Goal: Task Accomplishment & Management: Use online tool/utility

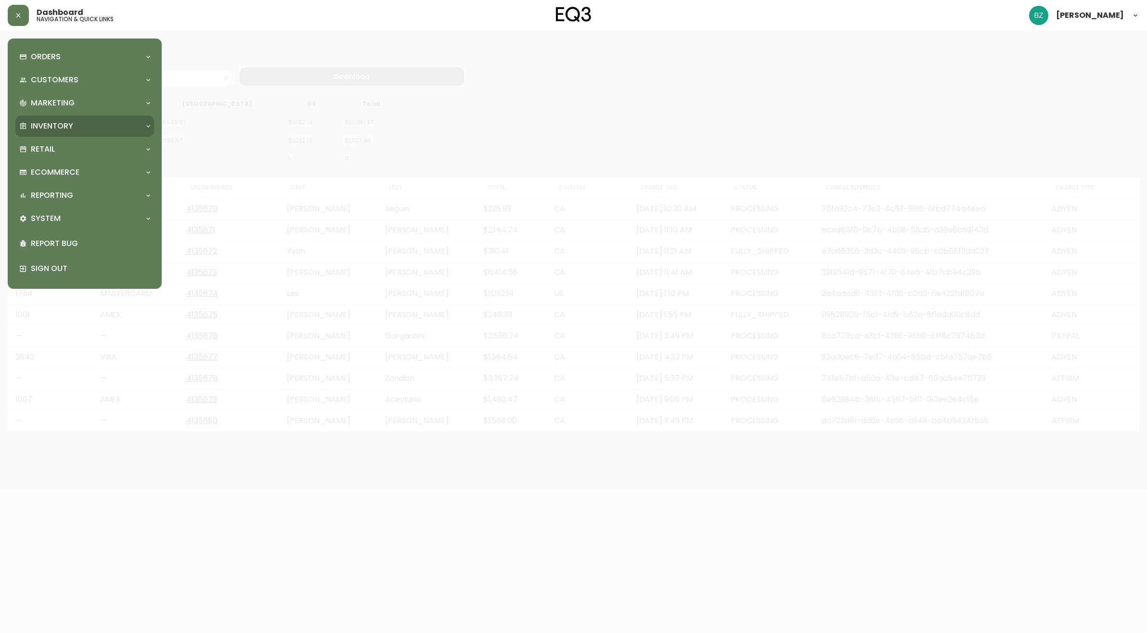
click at [98, 116] on div "Inventory" at bounding box center [84, 126] width 139 height 21
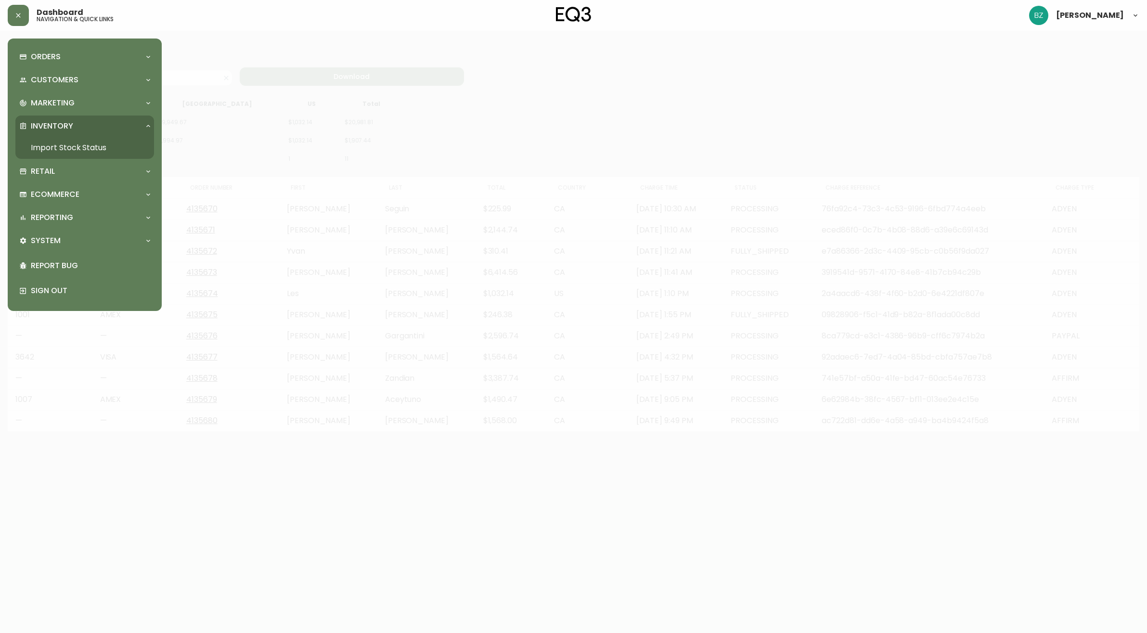
click at [91, 143] on link "Import Stock Status" at bounding box center [84, 148] width 139 height 22
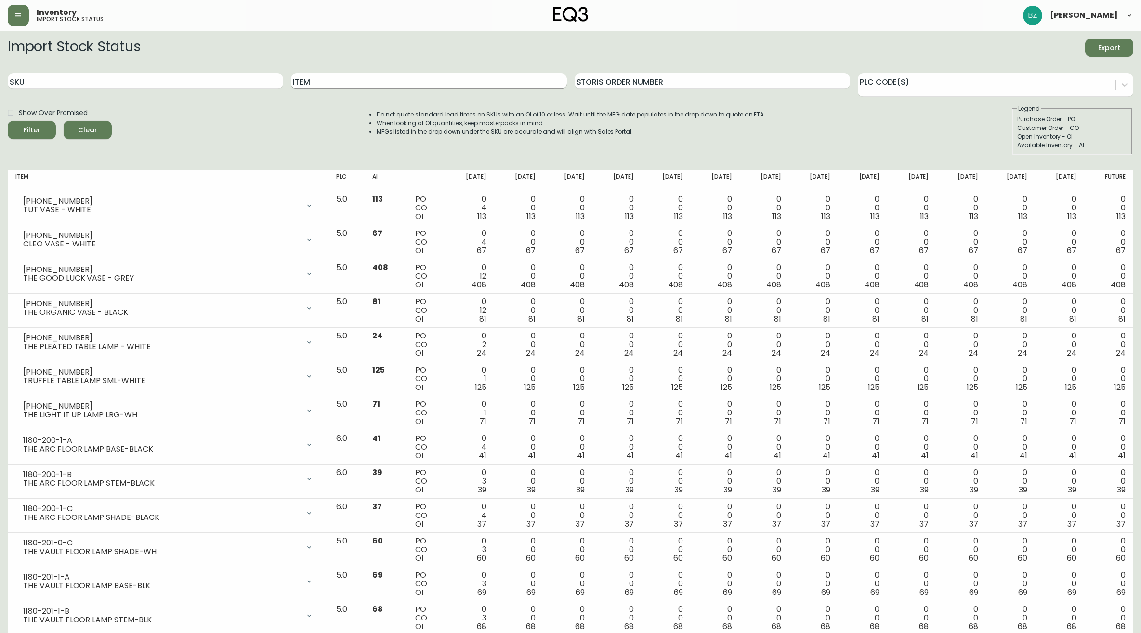
click at [314, 80] on input "Item" at bounding box center [428, 80] width 275 height 15
click at [32, 130] on button "Filter" at bounding box center [32, 130] width 48 height 18
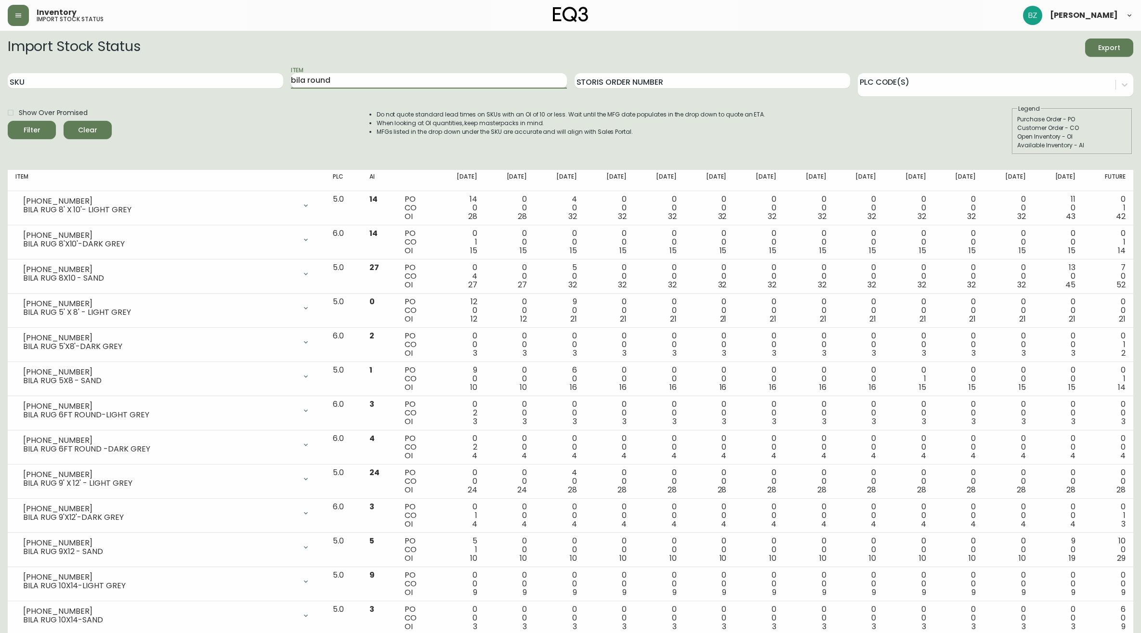
click at [32, 130] on button "Filter" at bounding box center [32, 130] width 48 height 18
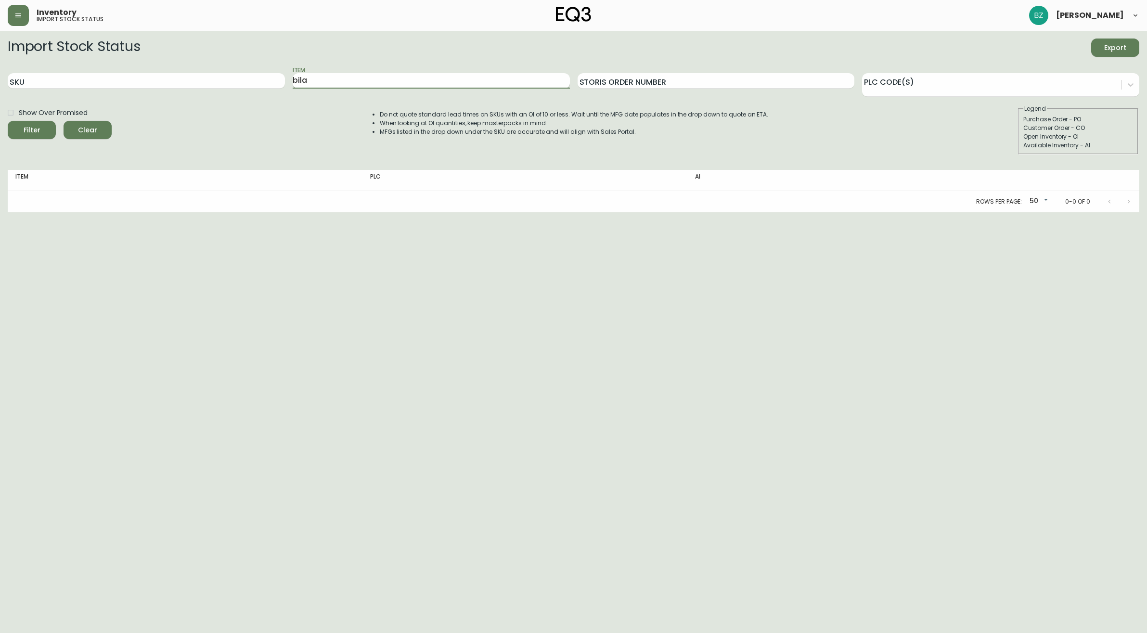
type input "bila"
click at [32, 130] on button "Filter" at bounding box center [32, 130] width 48 height 18
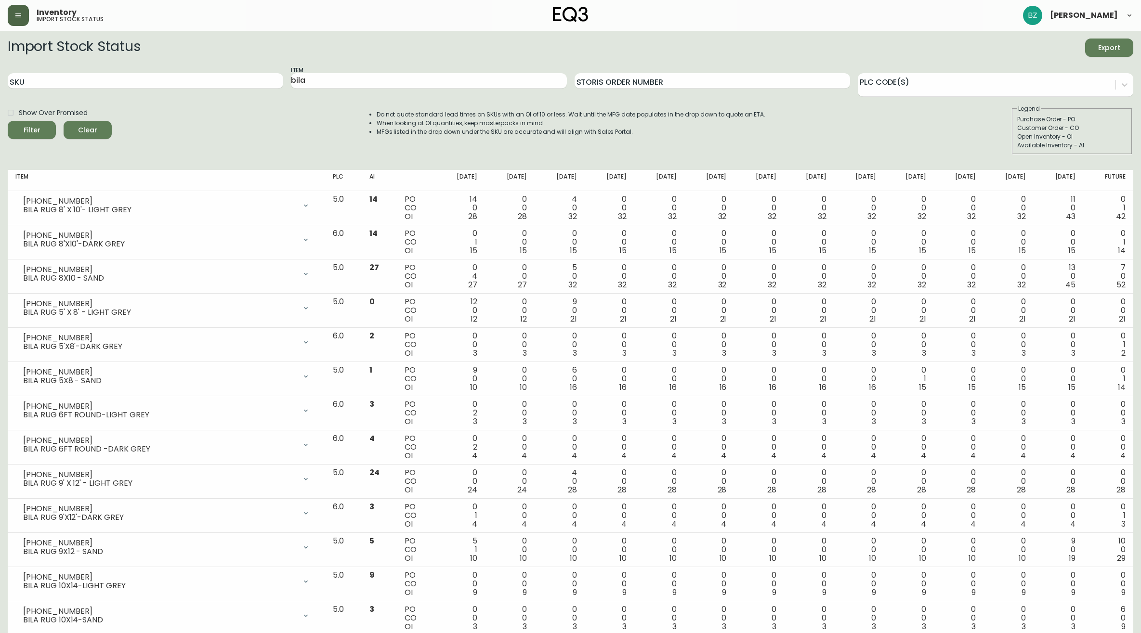
click at [18, 23] on button "button" at bounding box center [18, 15] width 21 height 21
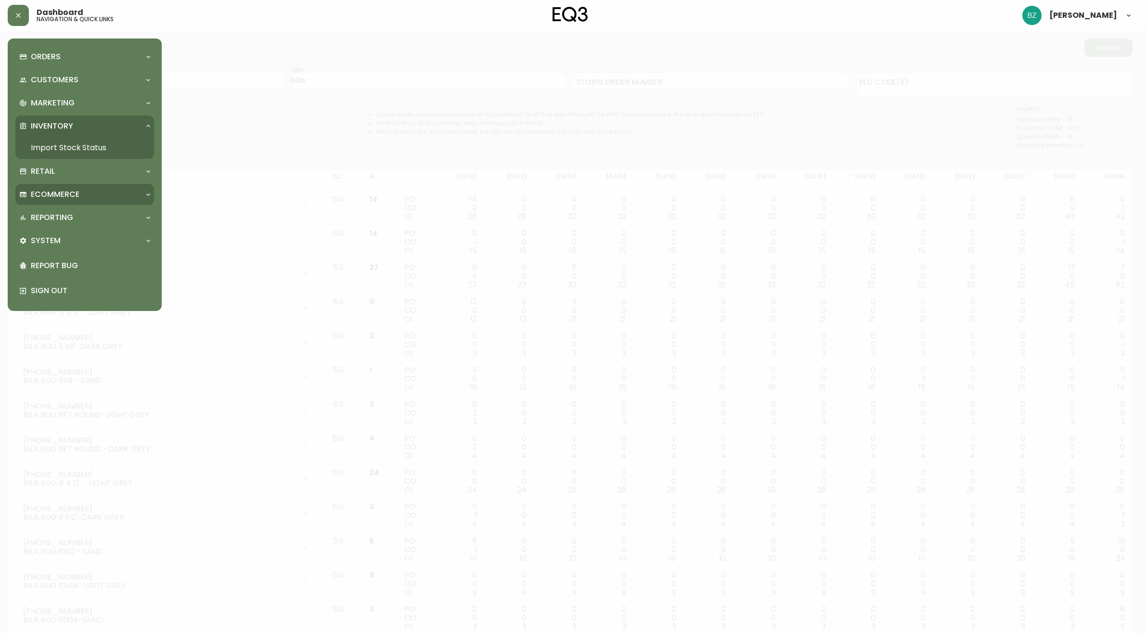
click at [77, 196] on p "Ecommerce" at bounding box center [55, 194] width 49 height 11
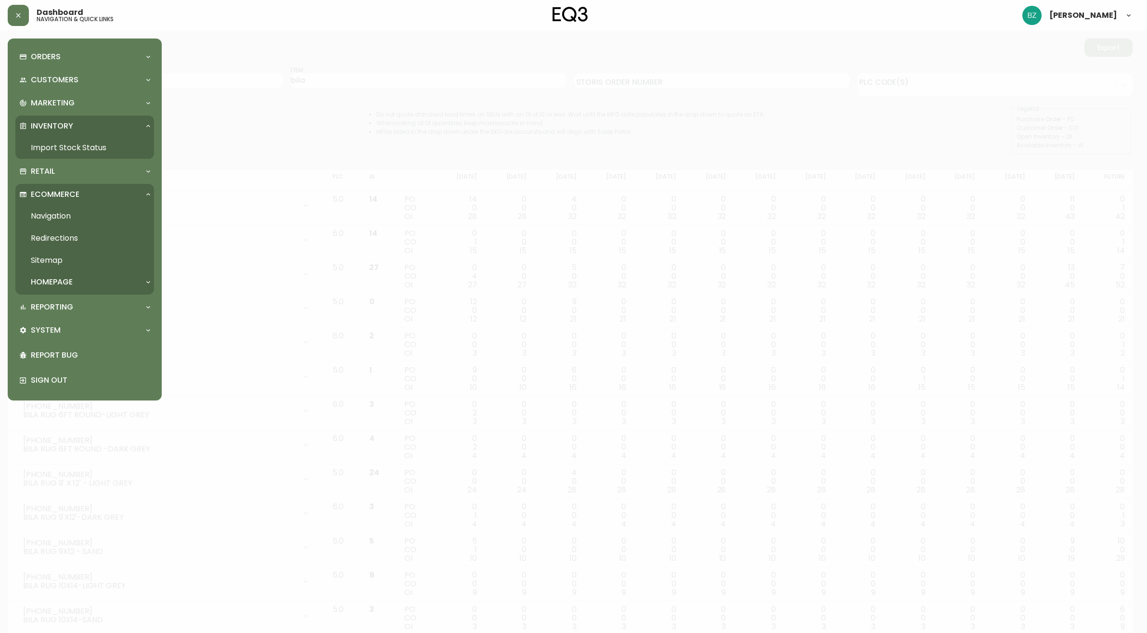
click at [104, 189] on div "Ecommerce" at bounding box center [79, 194] width 121 height 11
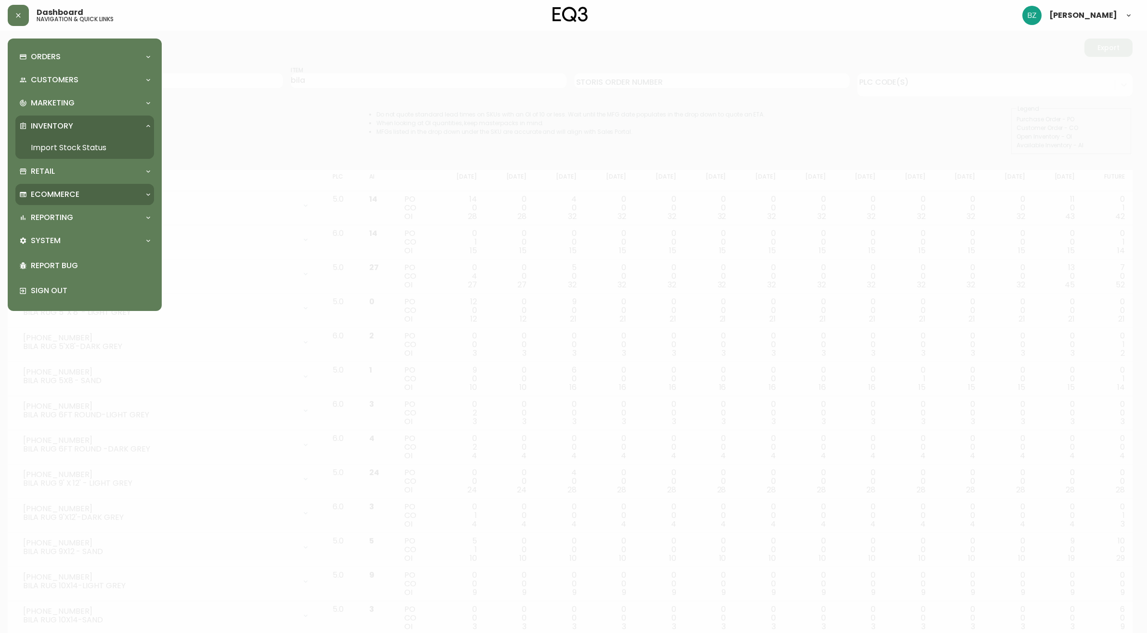
click at [97, 198] on div "Ecommerce" at bounding box center [79, 194] width 121 height 11
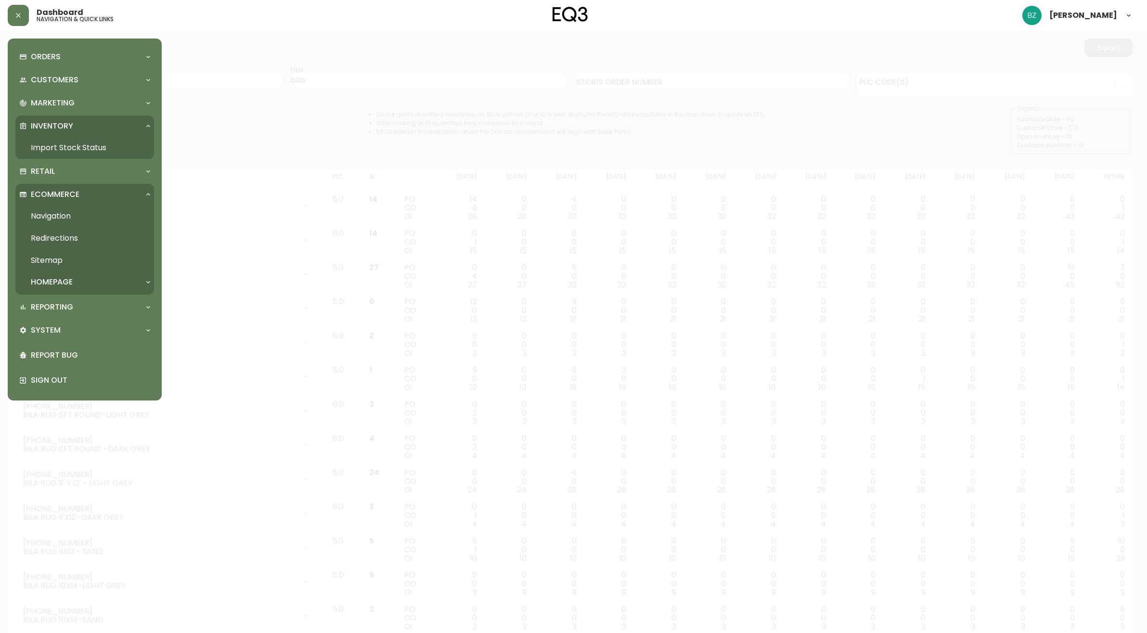
click at [104, 193] on div "Ecommerce" at bounding box center [79, 194] width 121 height 11
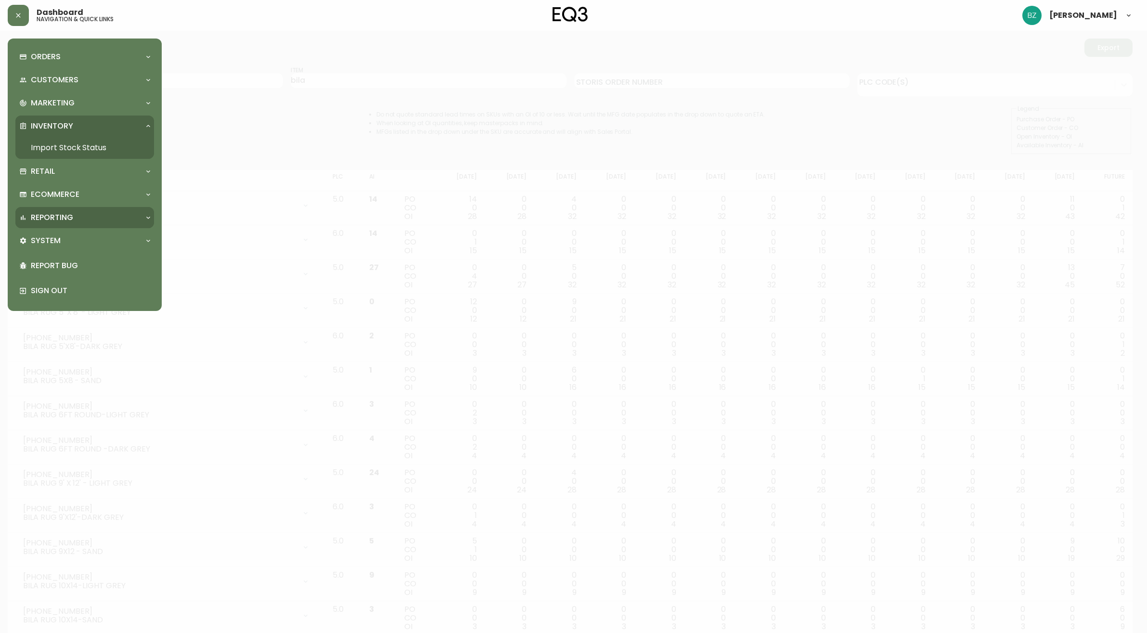
click at [94, 222] on div "Reporting" at bounding box center [84, 217] width 139 height 21
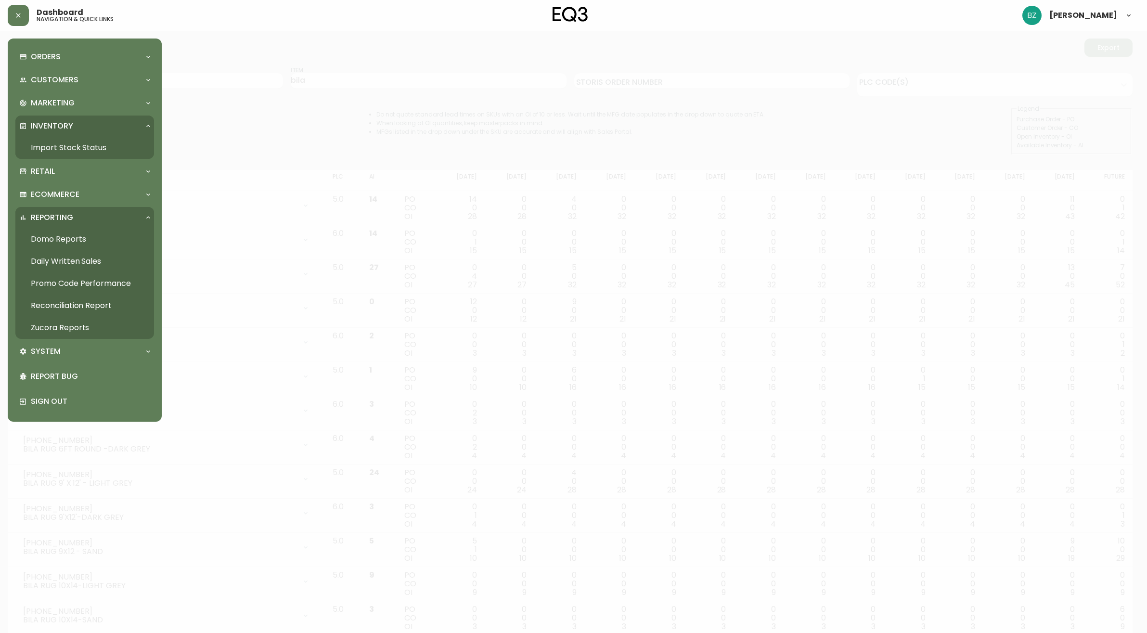
click at [70, 260] on link "Daily Written Sales" at bounding box center [84, 261] width 139 height 22
